Goal: Information Seeking & Learning: Learn about a topic

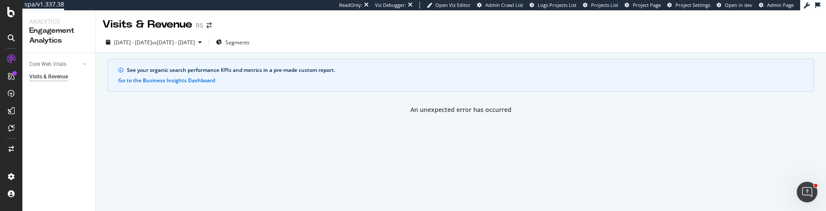
scroll to position [168, 0]
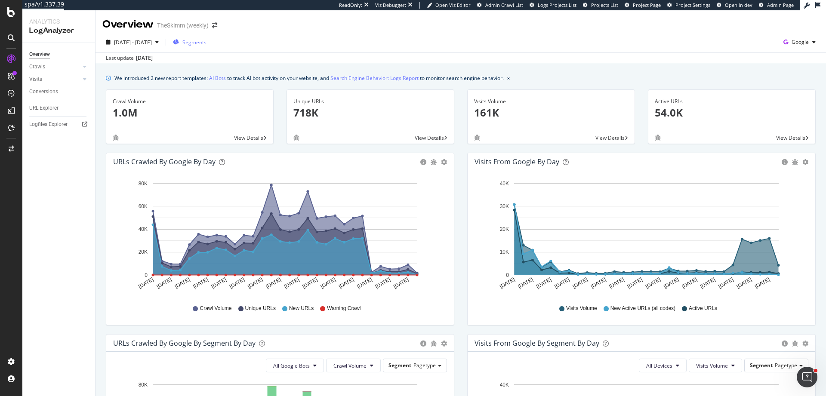
click at [206, 45] on span "Segments" at bounding box center [194, 42] width 24 height 7
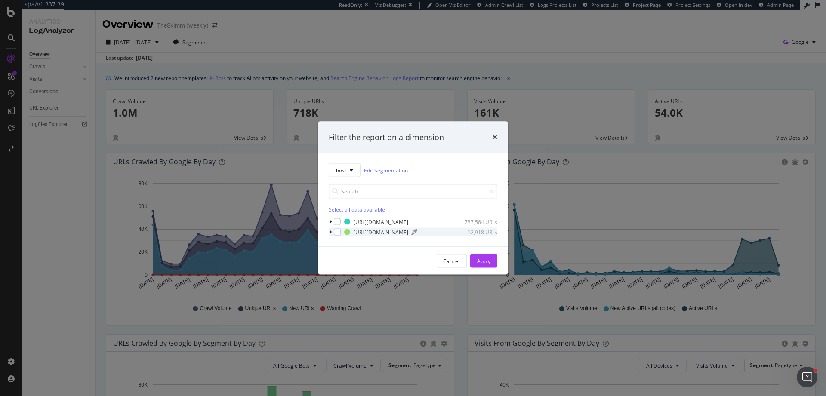
click at [387, 230] on div "[URL][DOMAIN_NAME]" at bounding box center [381, 231] width 55 height 7
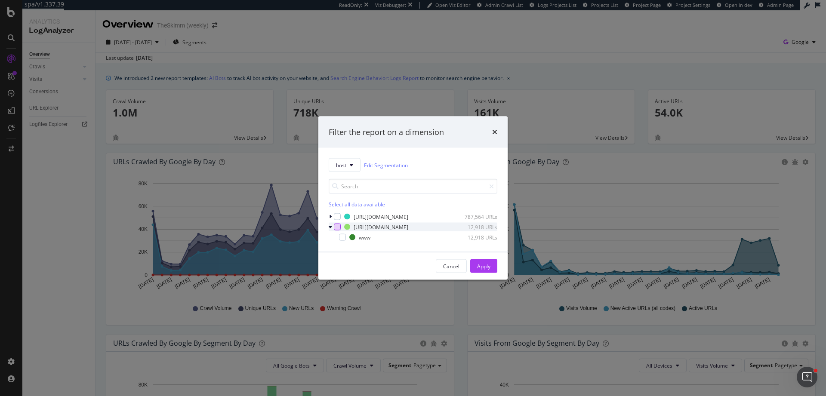
click at [335, 228] on div "modal" at bounding box center [337, 227] width 7 height 7
click at [497, 267] on div "Cancel Apply" at bounding box center [412, 266] width 189 height 28
click at [494, 267] on button "Apply" at bounding box center [483, 266] width 27 height 14
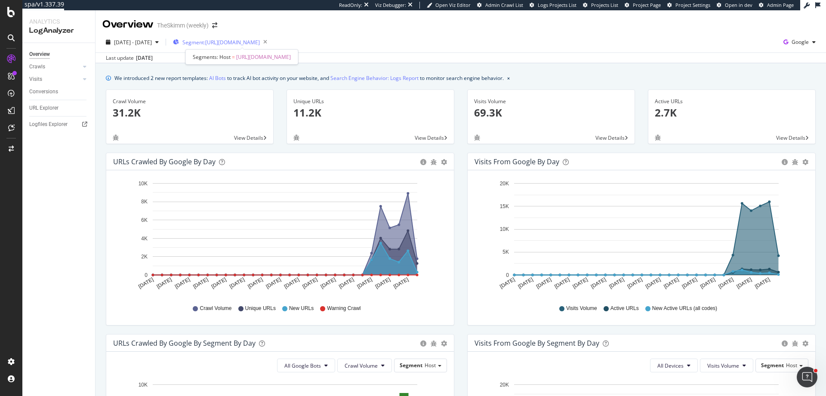
click at [258, 43] on span "Segment: https_theskimm.com/*" at bounding box center [220, 42] width 77 height 7
